Goal: Find specific page/section: Find specific page/section

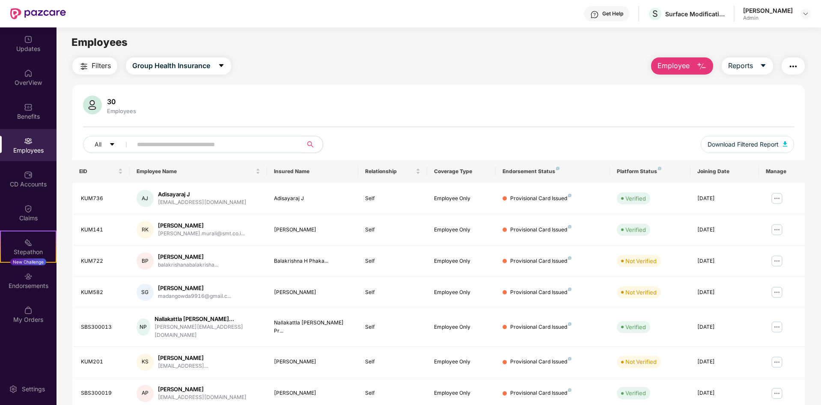
scroll to position [122, 0]
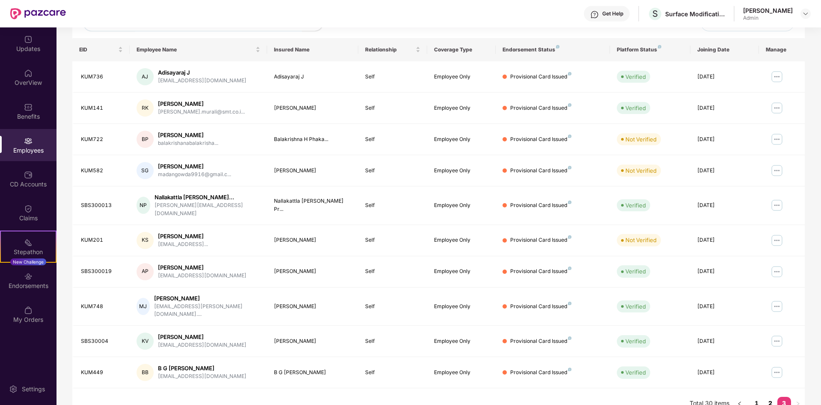
click at [769, 396] on link "2" at bounding box center [771, 402] width 14 height 13
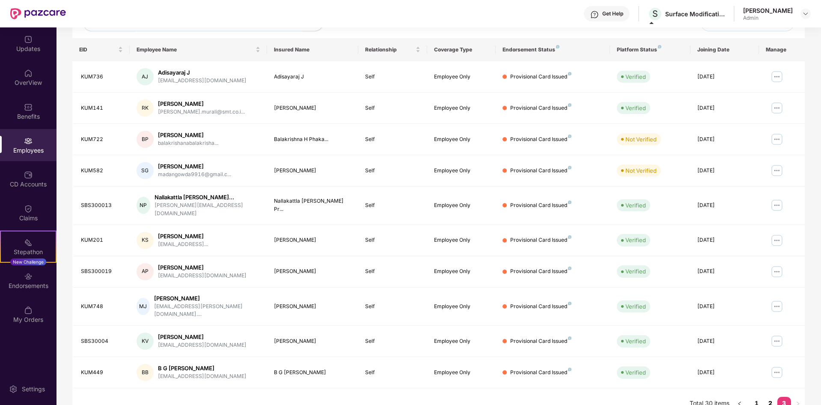
click at [775, 396] on link "2" at bounding box center [771, 402] width 14 height 13
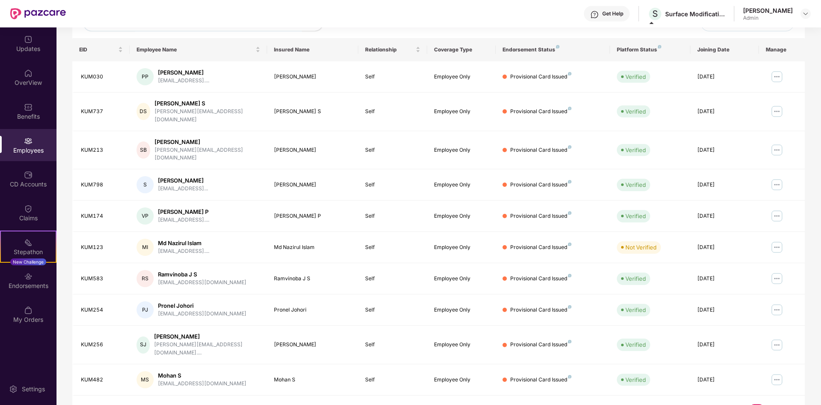
click at [769, 404] on link "2" at bounding box center [771, 410] width 14 height 13
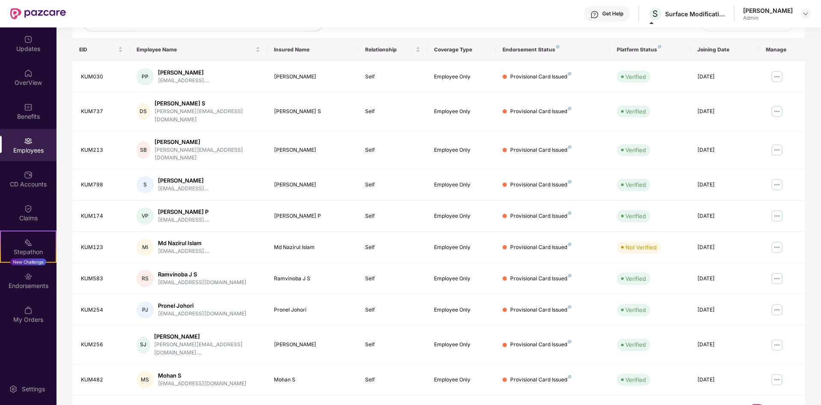
click at [771, 404] on link "2" at bounding box center [771, 410] width 14 height 13
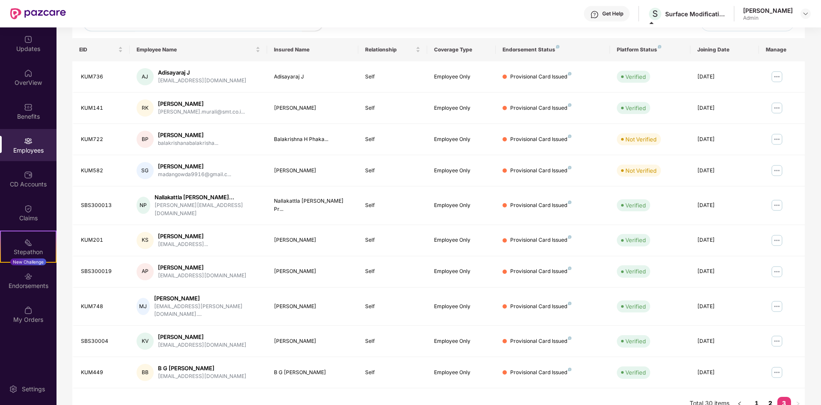
click at [773, 396] on link "2" at bounding box center [771, 402] width 14 height 13
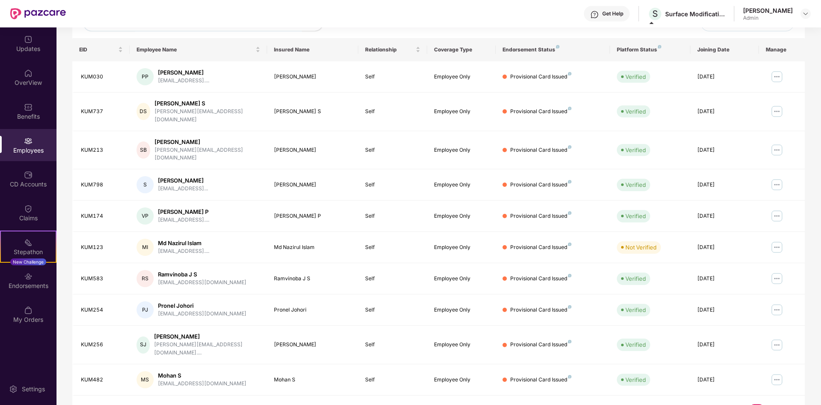
click at [786, 404] on link "3" at bounding box center [785, 410] width 14 height 13
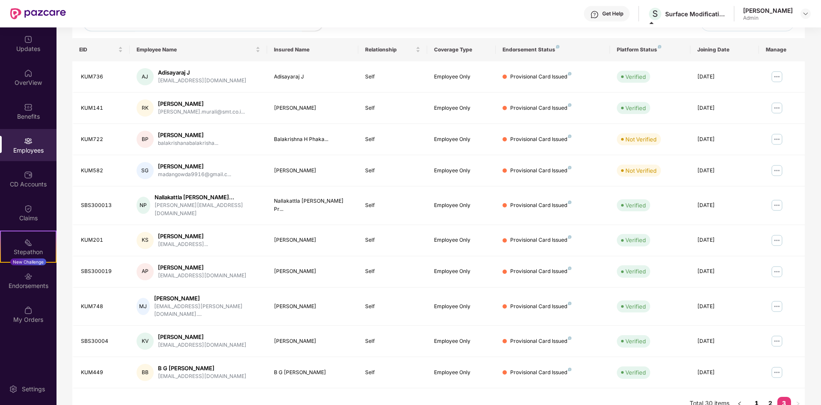
click at [757, 396] on link "1" at bounding box center [757, 402] width 14 height 13
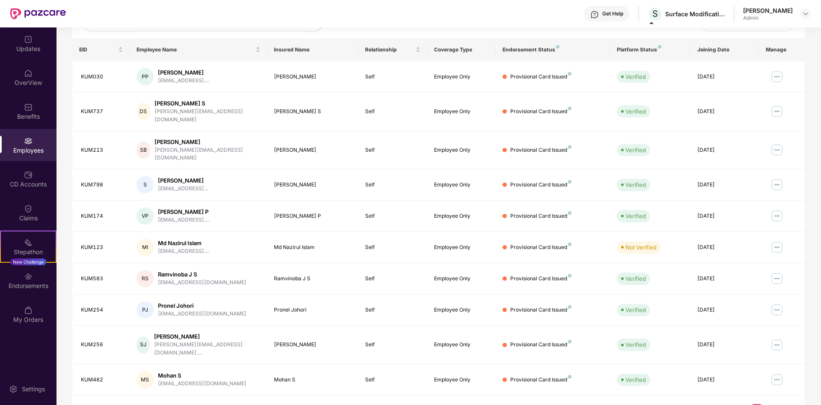
click at [783, 404] on link "3" at bounding box center [785, 410] width 14 height 13
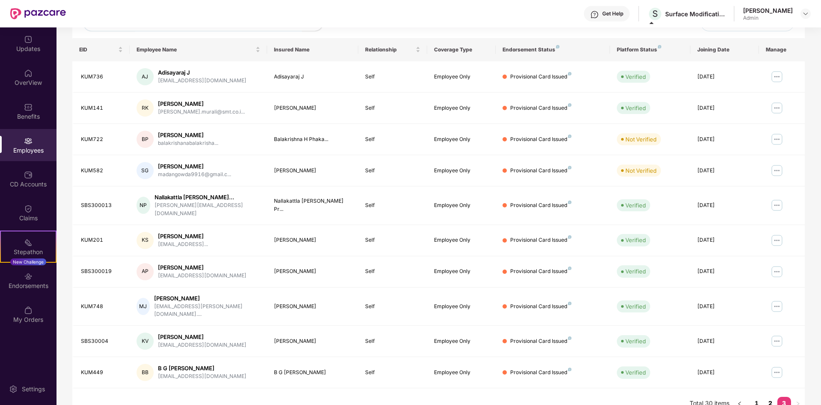
click at [771, 396] on link "2" at bounding box center [771, 402] width 14 height 13
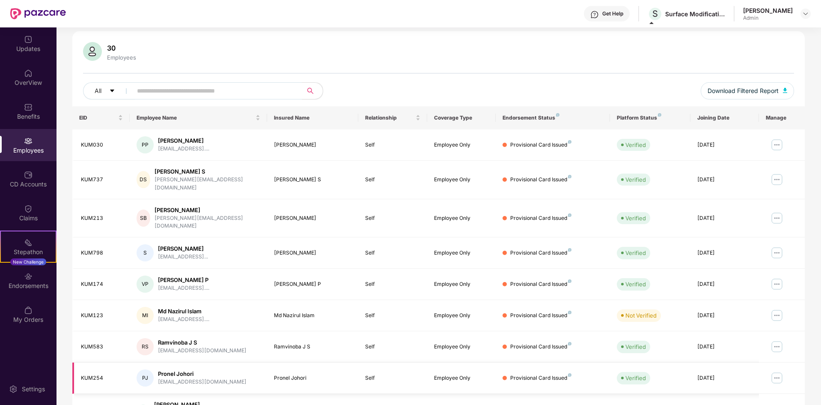
scroll to position [0, 0]
